Goal: Navigation & Orientation: Find specific page/section

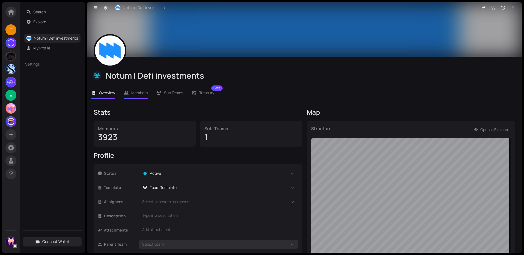
click at [134, 93] on span "Members" at bounding box center [139, 92] width 16 height 5
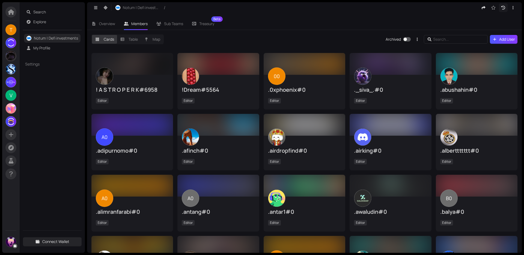
click at [503, 6] on icon "button" at bounding box center [503, 8] width 4 height 4
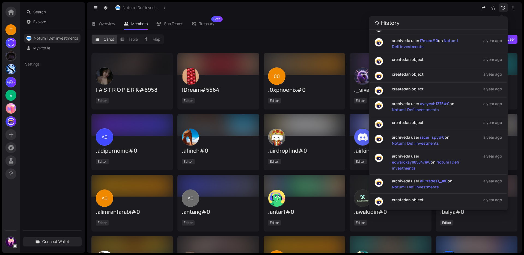
scroll to position [498, 0]
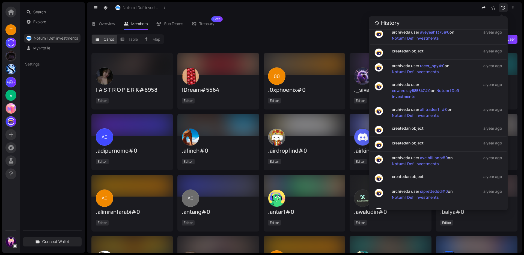
click at [261, 35] on div "Cards Table Map" at bounding box center [238, 39] width 294 height 10
